Goal: Download file/media

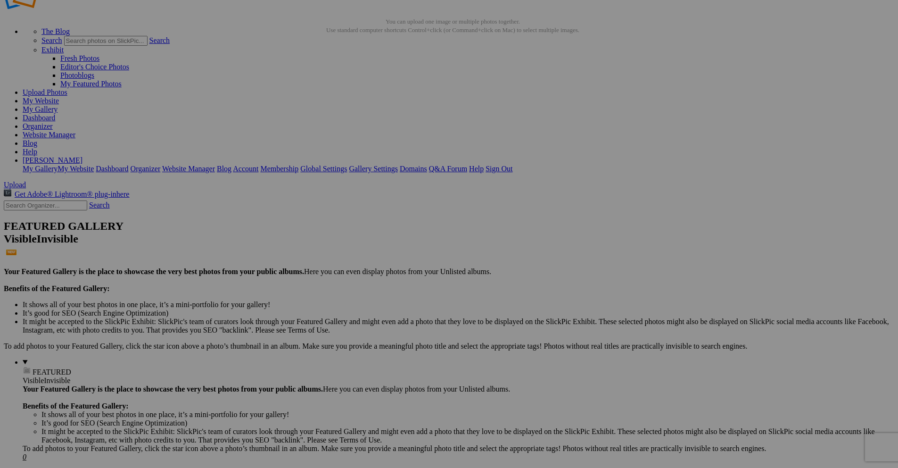
scroll to position [47, 0]
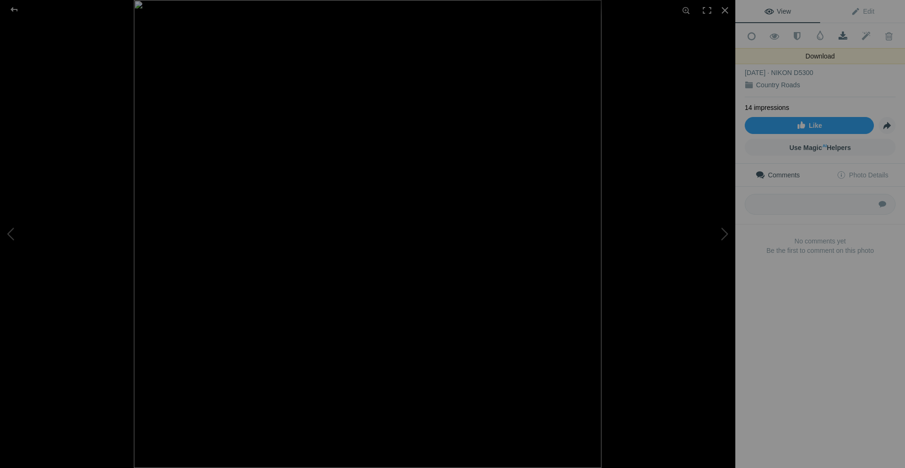
click at [840, 35] on span at bounding box center [842, 36] width 23 height 9
